Goal: Information Seeking & Learning: Learn about a topic

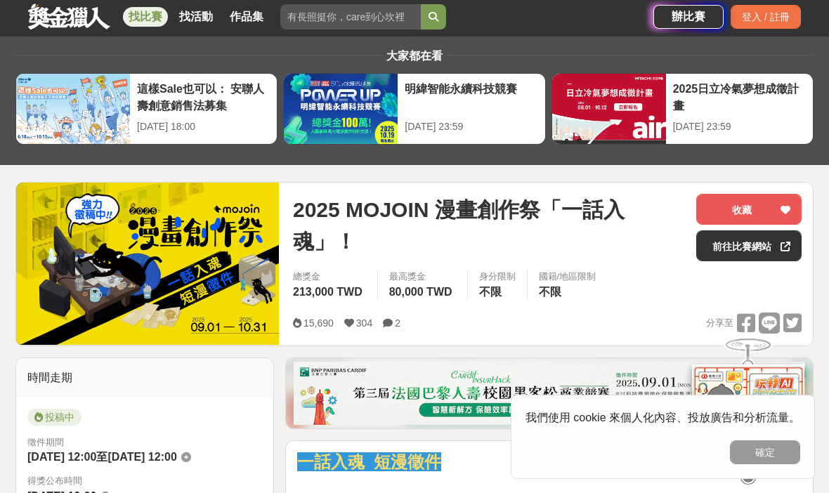
scroll to position [34, 0]
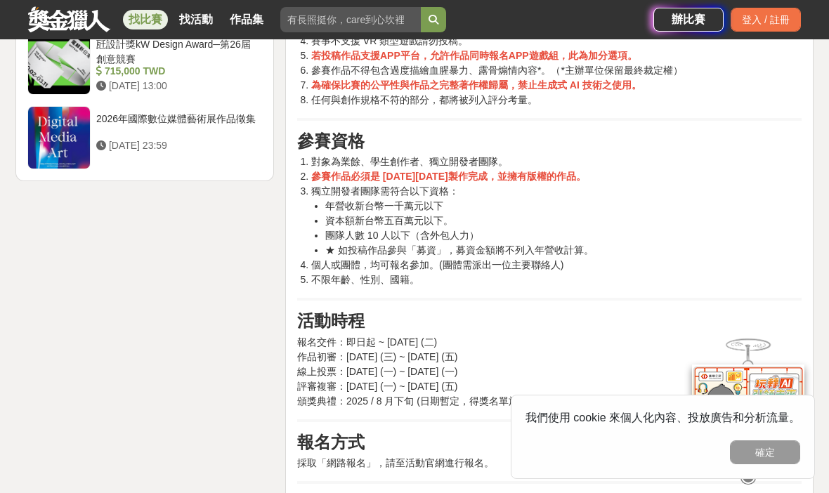
scroll to position [1993, 0]
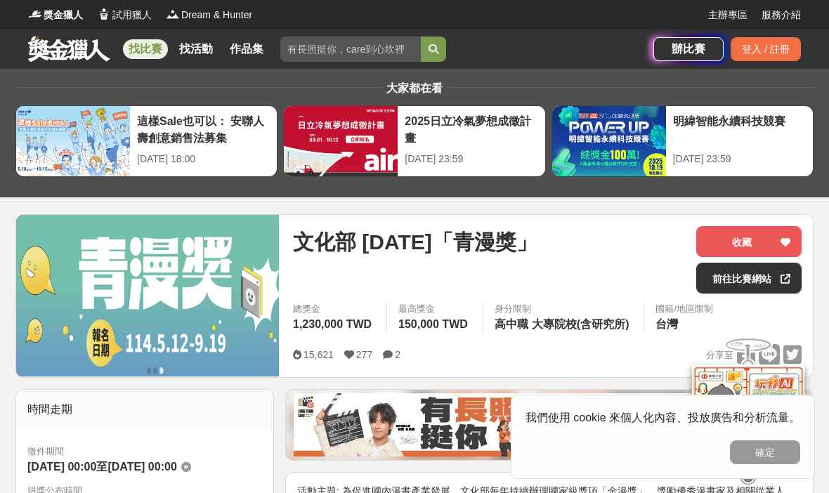
click at [145, 43] on link "找比賽" at bounding box center [145, 49] width 45 height 20
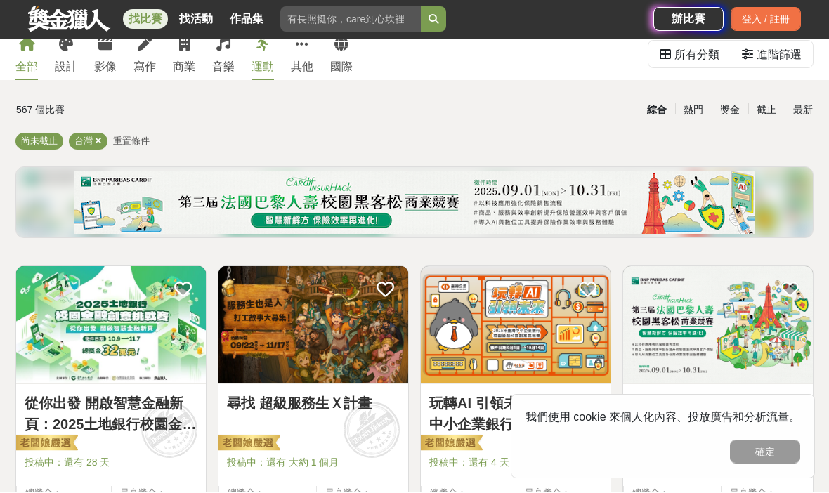
scroll to position [41, 0]
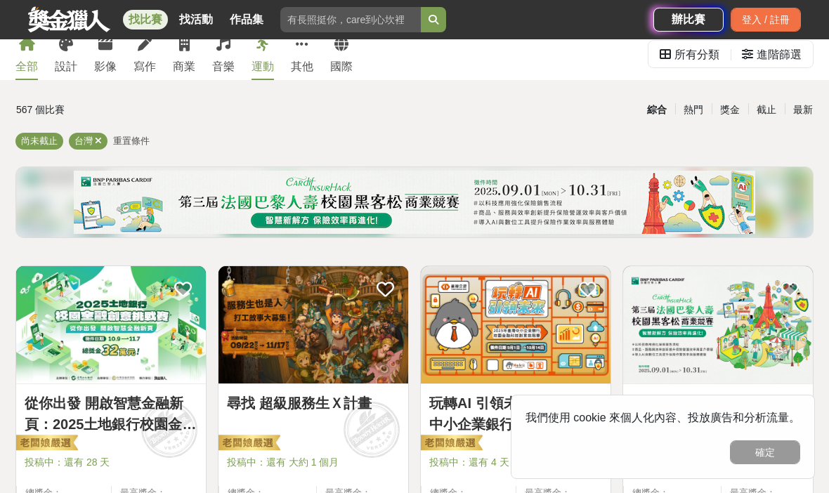
click at [359, 21] on input "search" at bounding box center [350, 19] width 141 height 25
type input "漫畫"
click at [437, 18] on icon "submit" at bounding box center [434, 20] width 10 height 10
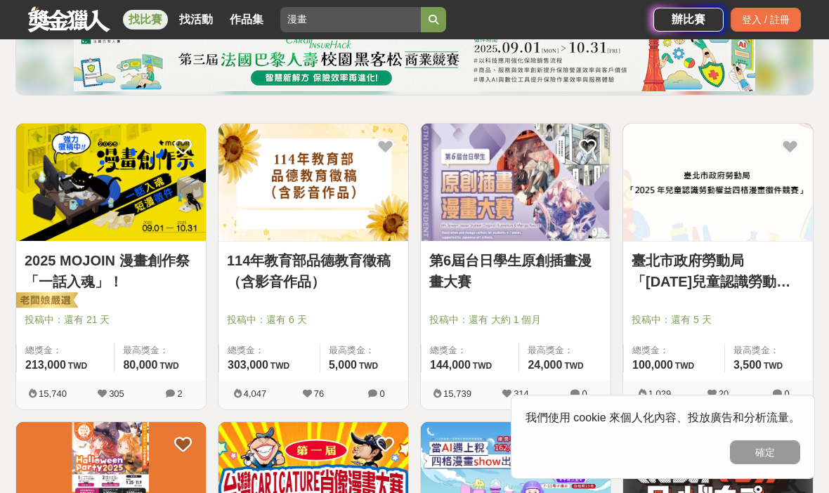
scroll to position [182, 0]
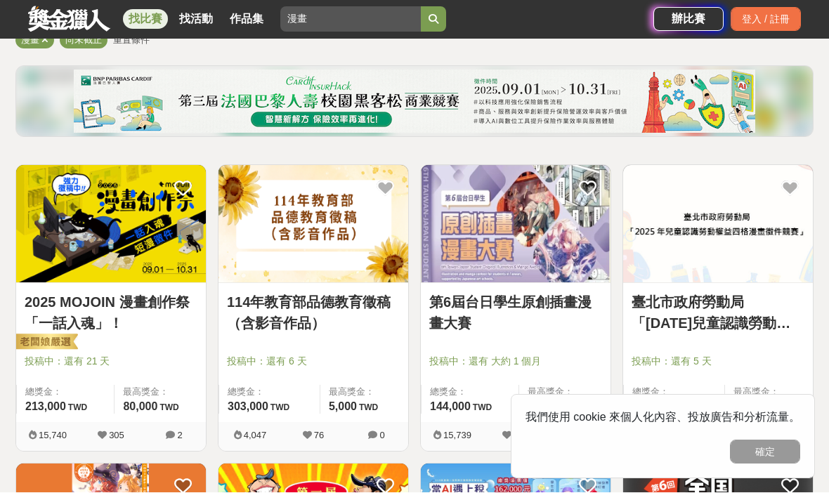
click at [138, 240] on img at bounding box center [111, 224] width 190 height 117
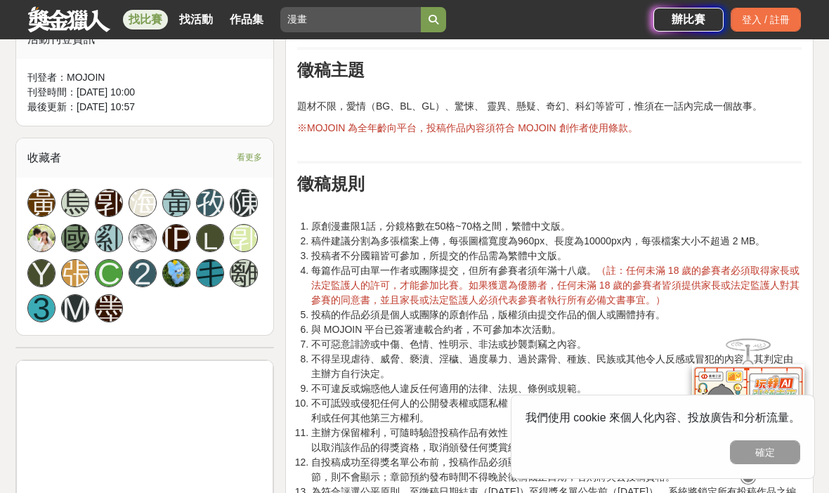
scroll to position [903, 0]
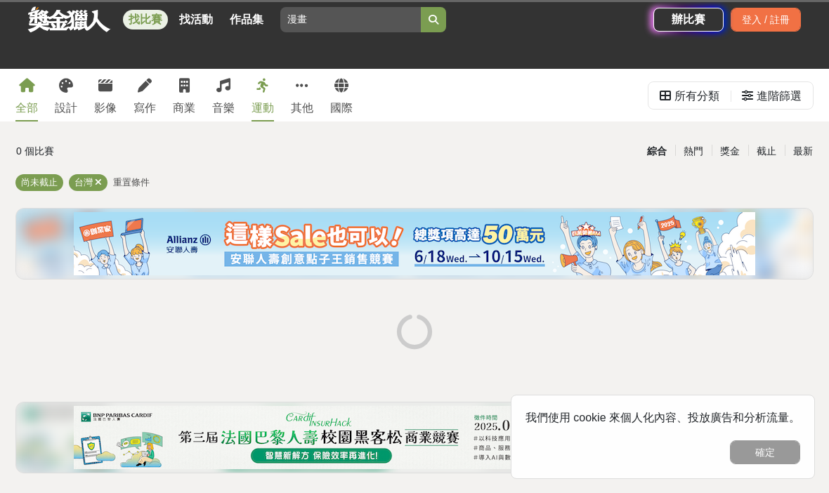
scroll to position [41, 0]
